Goal: Task Accomplishment & Management: Manage account settings

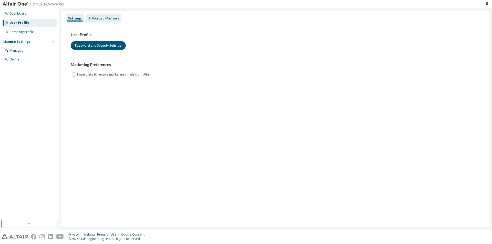
click at [94, 16] on div "Authorized Machines" at bounding box center [103, 18] width 35 height 8
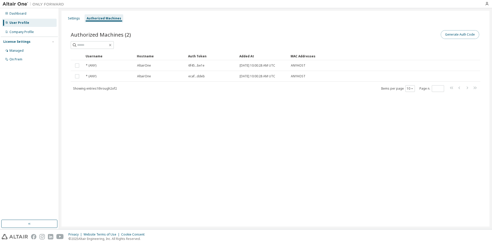
click at [450, 34] on button "Generate Auth Code" at bounding box center [460, 34] width 38 height 9
